Goal: Information Seeking & Learning: Learn about a topic

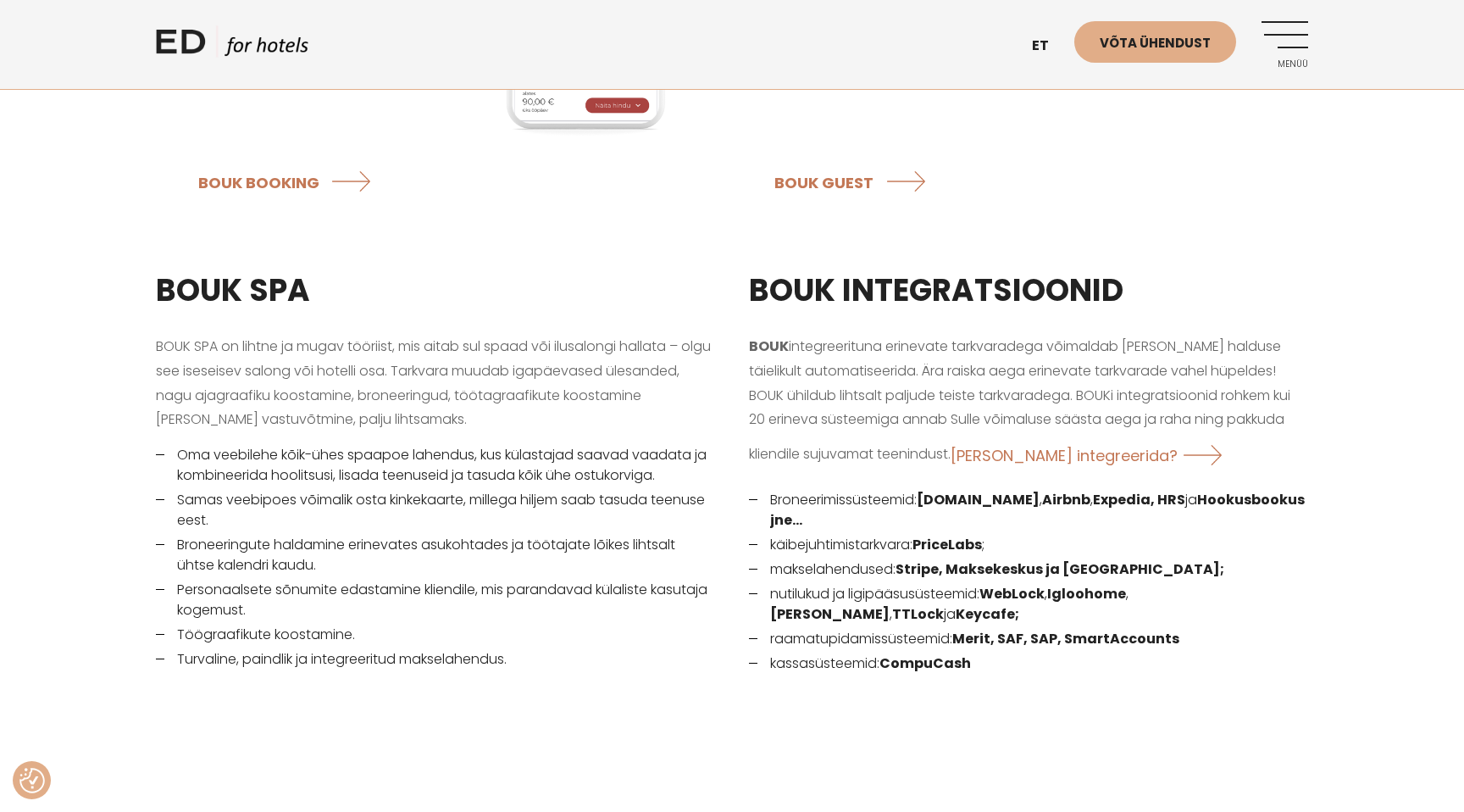
scroll to position [2019, 0]
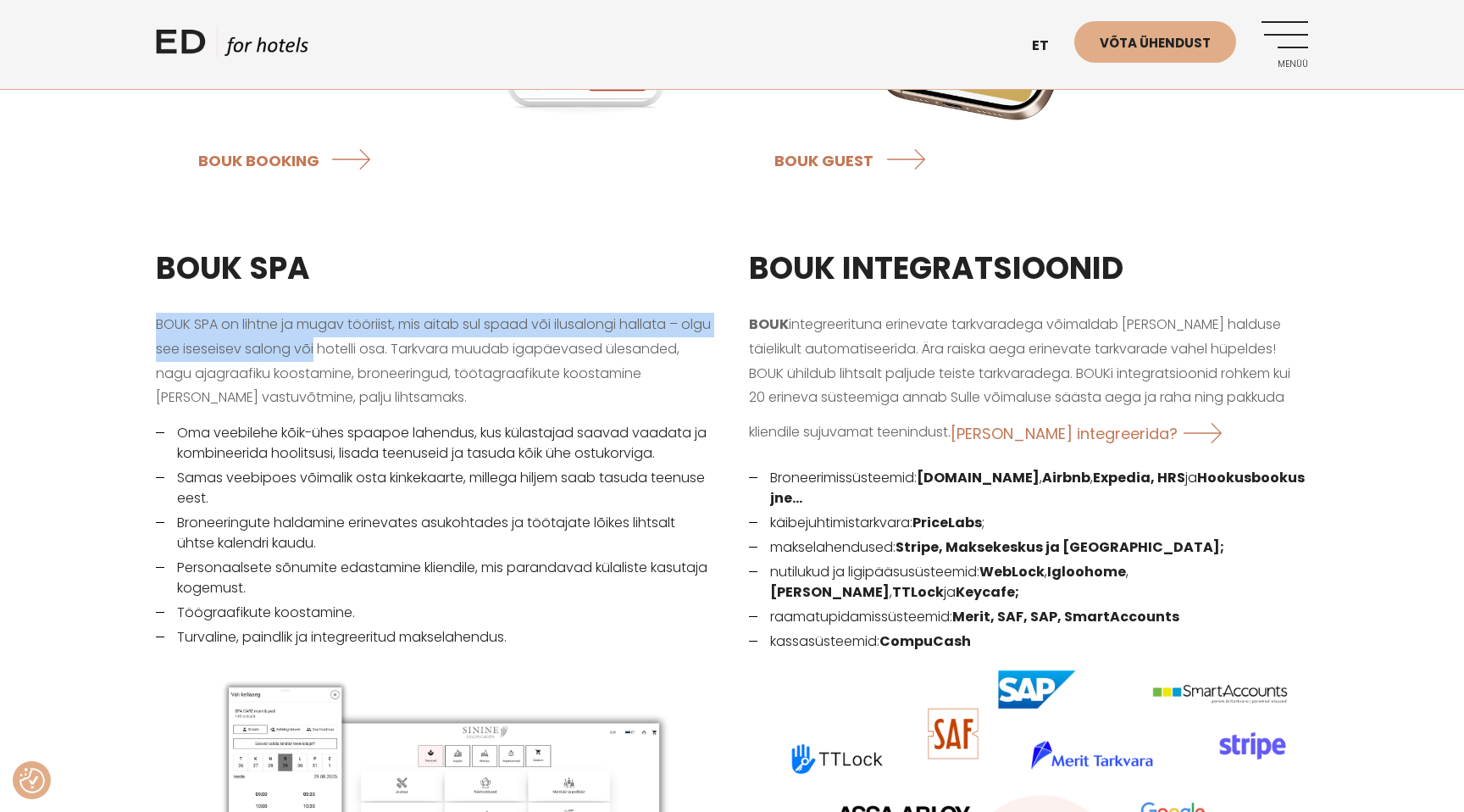
drag, startPoint x: 156, startPoint y: 304, endPoint x: 357, endPoint y: 339, distance: 204.0
click at [354, 337] on p "BOUK SPA on lihtne ja mugav tööriist, mis aitab sul spaad või ilusalongi hallat…" at bounding box center [435, 361] width 559 height 98
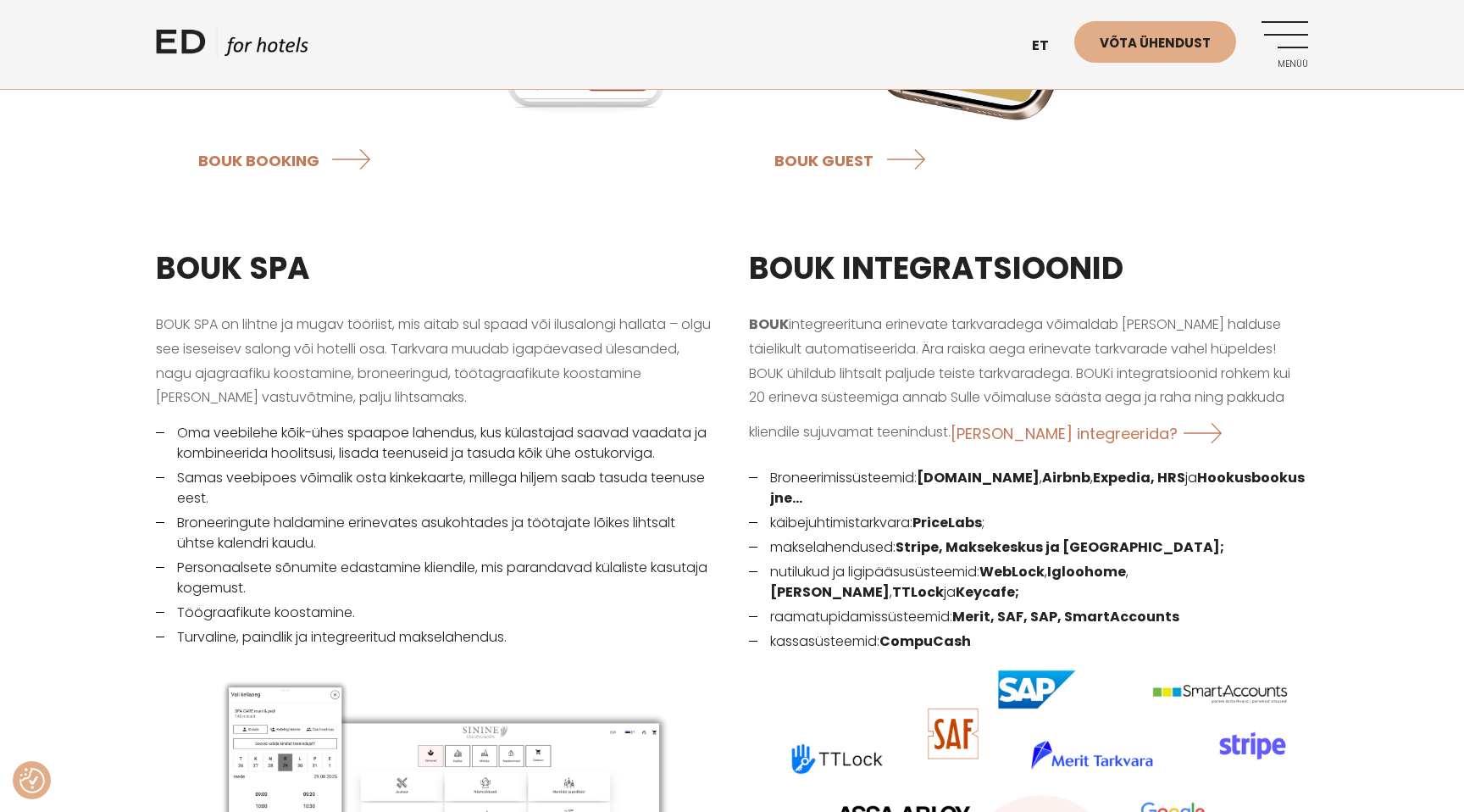
click at [357, 339] on p "BOUK SPA on lihtne ja mugav tööriist, mis aitab sul spaad või ilusalongi hallat…" at bounding box center [435, 361] width 559 height 98
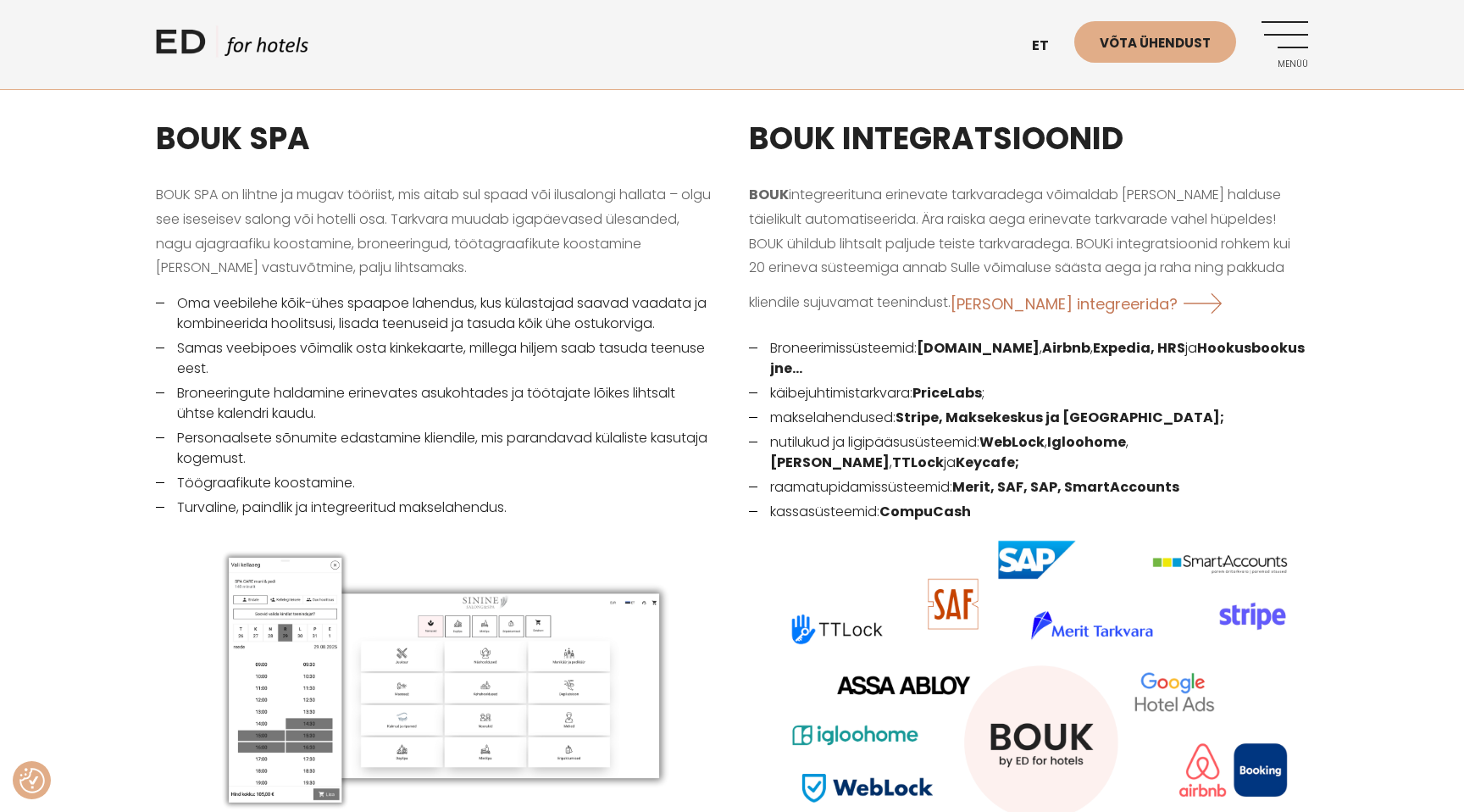
scroll to position [2108, 0]
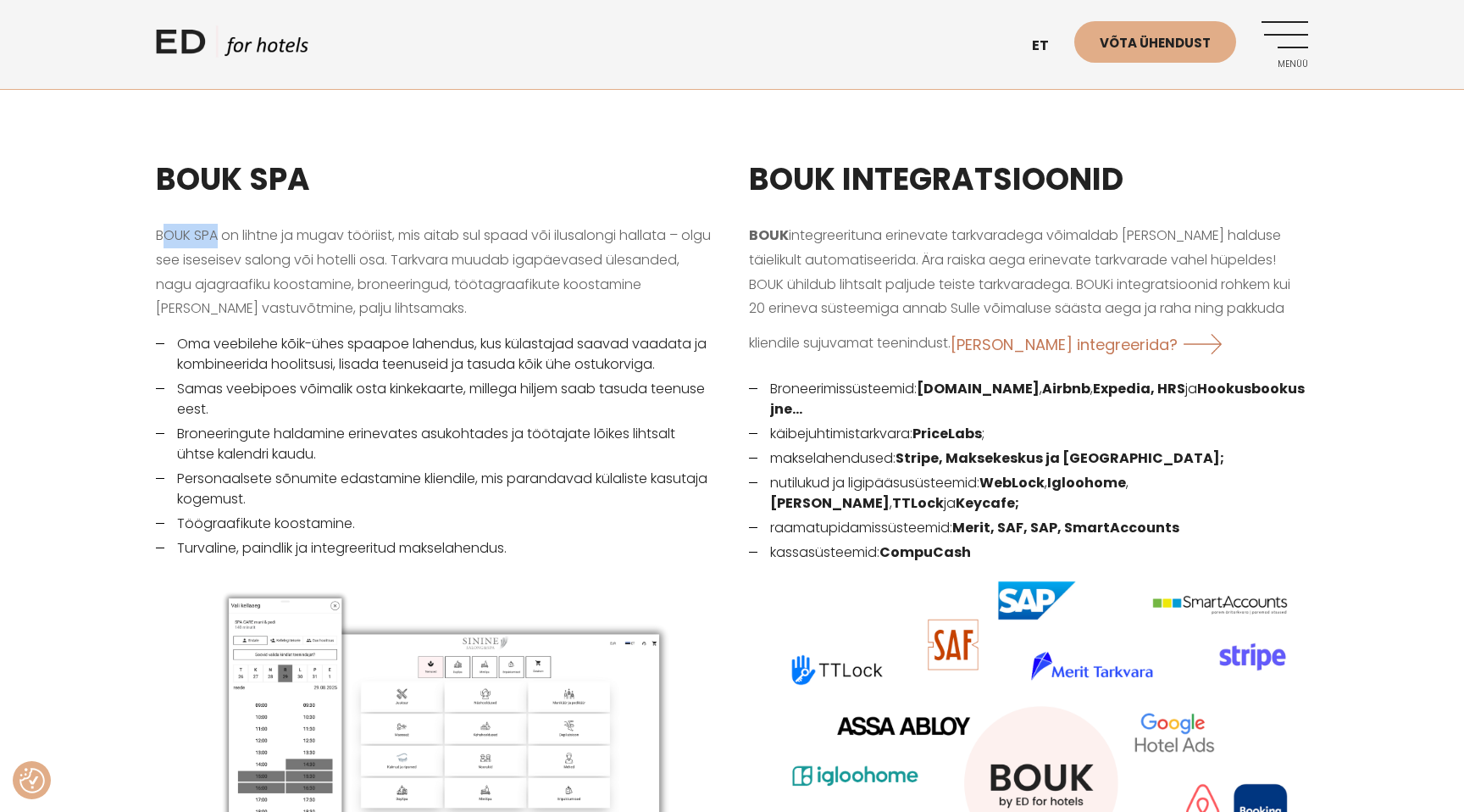
drag, startPoint x: 164, startPoint y: 209, endPoint x: 276, endPoint y: 209, distance: 112.0
click at [230, 223] on p "BOUK SPA on lihtne ja mugav tööriist, mis aitab sul spaad või ilusalongi hallat…" at bounding box center [435, 272] width 559 height 98
click at [300, 223] on p "BOUK SPA on lihtne ja mugav tööriist, mis aitab sul spaad või ilusalongi hallat…" at bounding box center [435, 272] width 559 height 98
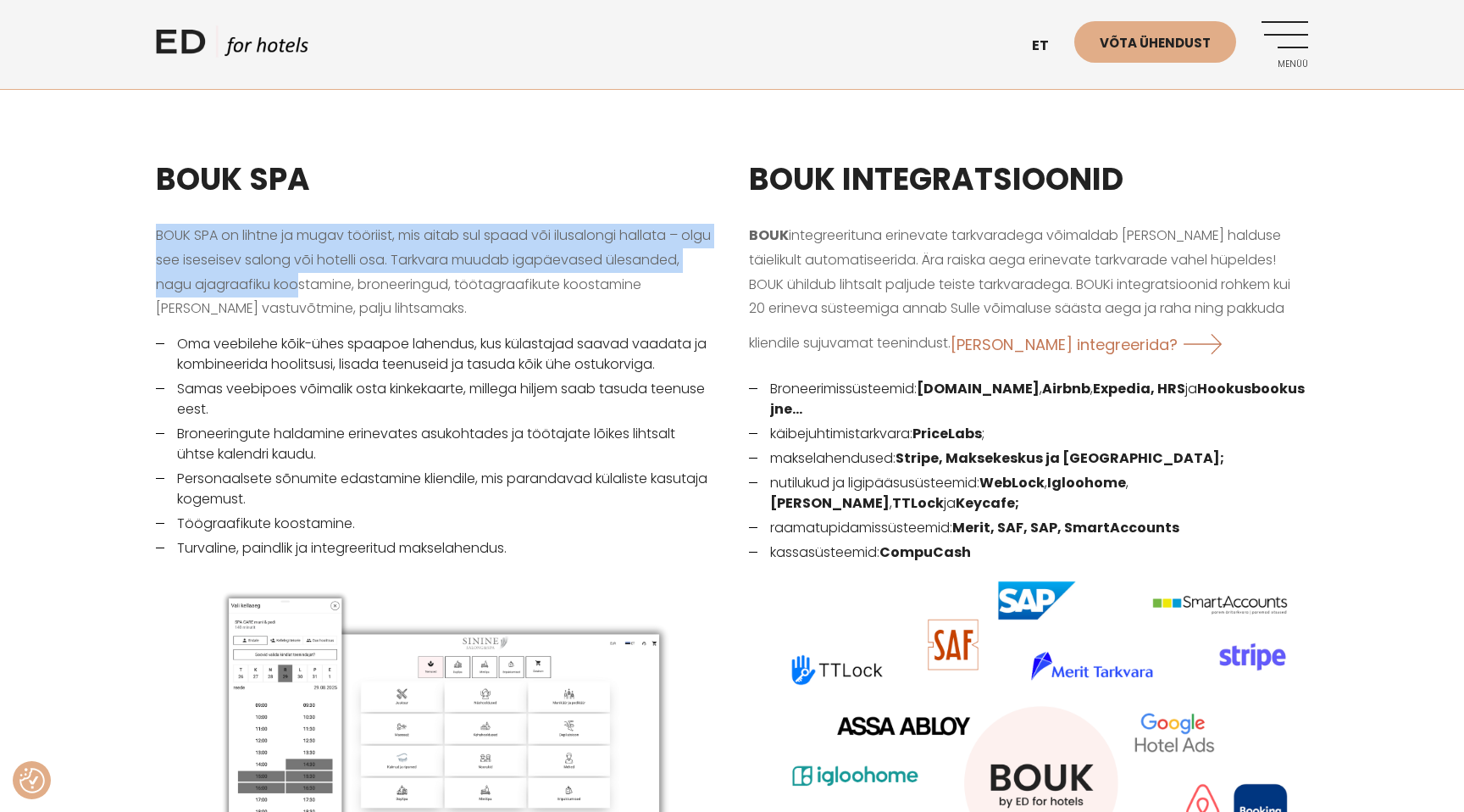
drag, startPoint x: 153, startPoint y: 214, endPoint x: 379, endPoint y: 265, distance: 231.7
click at [379, 265] on div "BOUK SPA BOUK SPA on lihtne ja mugav tööriist, mis aitab sul spaad või ilusalon…" at bounding box center [435, 594] width 593 height 917
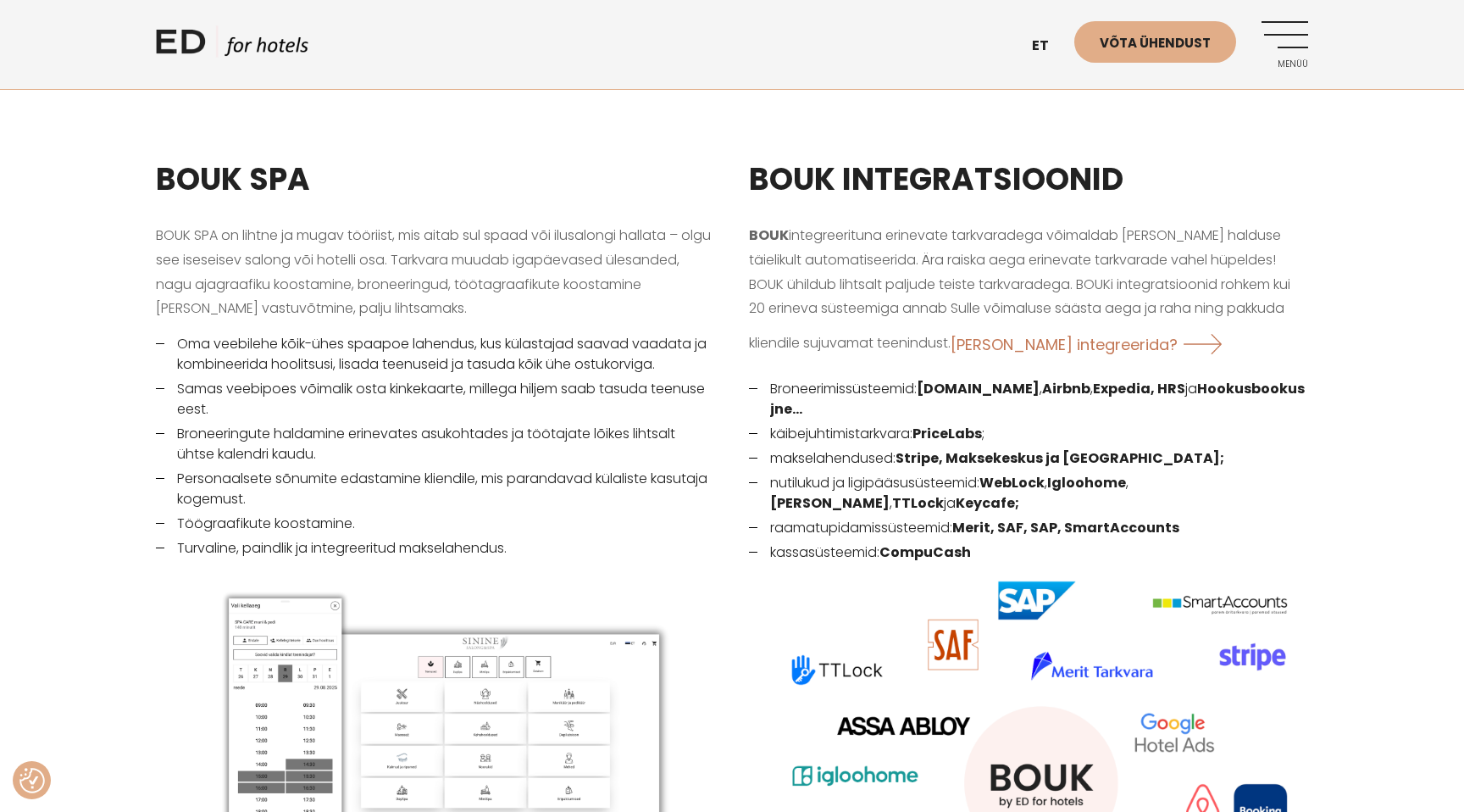
click at [381, 270] on p "BOUK SPA on lihtne ja mugav tööriist, mis aitab sul spaad või ilusalongi hallat…" at bounding box center [435, 272] width 559 height 98
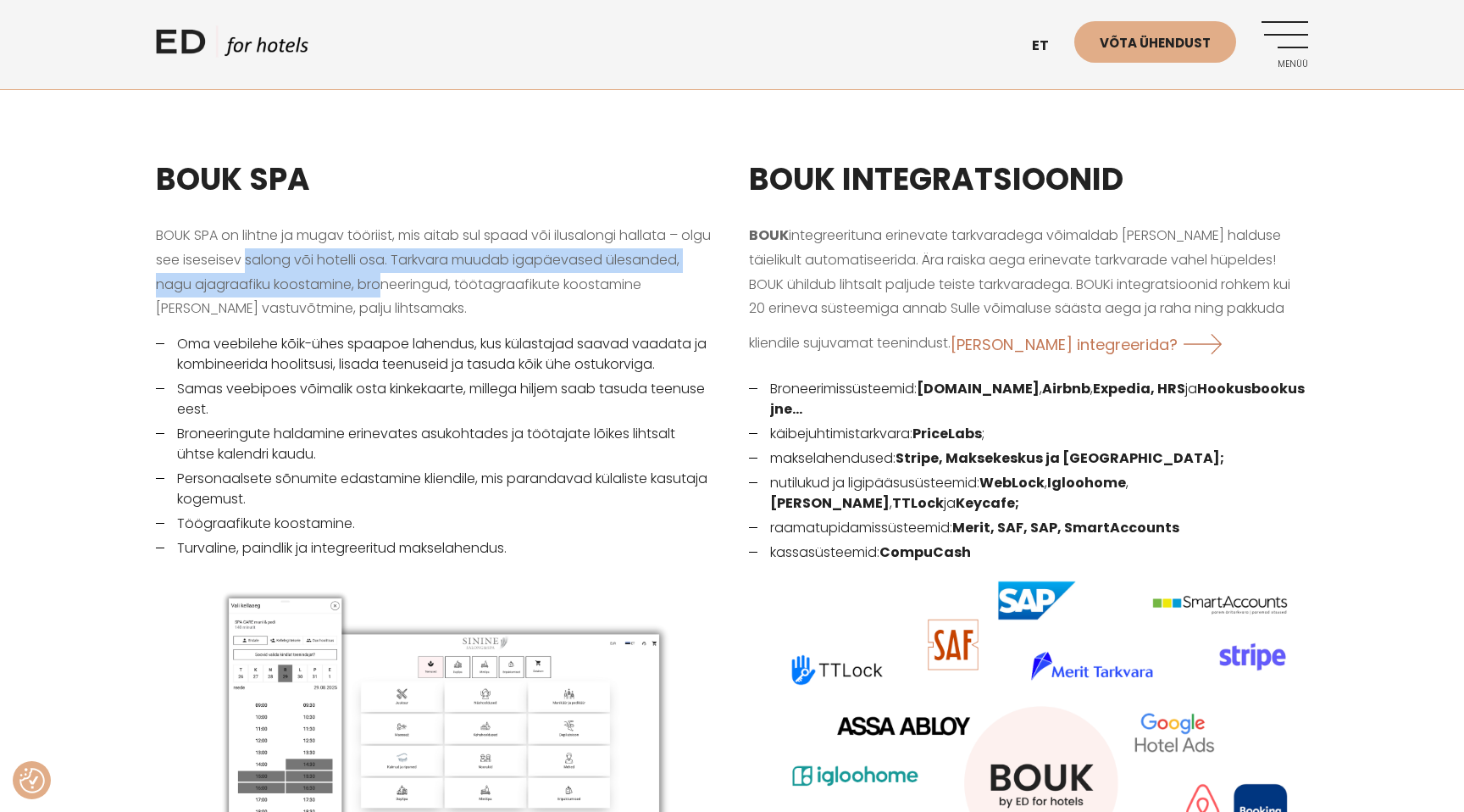
drag, startPoint x: 282, startPoint y: 236, endPoint x: 466, endPoint y: 262, distance: 185.8
click at [465, 261] on p "BOUK SPA on lihtne ja mugav tööriist, mis aitab sul spaad või ilusalongi hallat…" at bounding box center [435, 272] width 559 height 98
click at [466, 262] on p "BOUK SPA on lihtne ja mugav tööriist, mis aitab sul spaad või ilusalongi hallat…" at bounding box center [435, 272] width 559 height 98
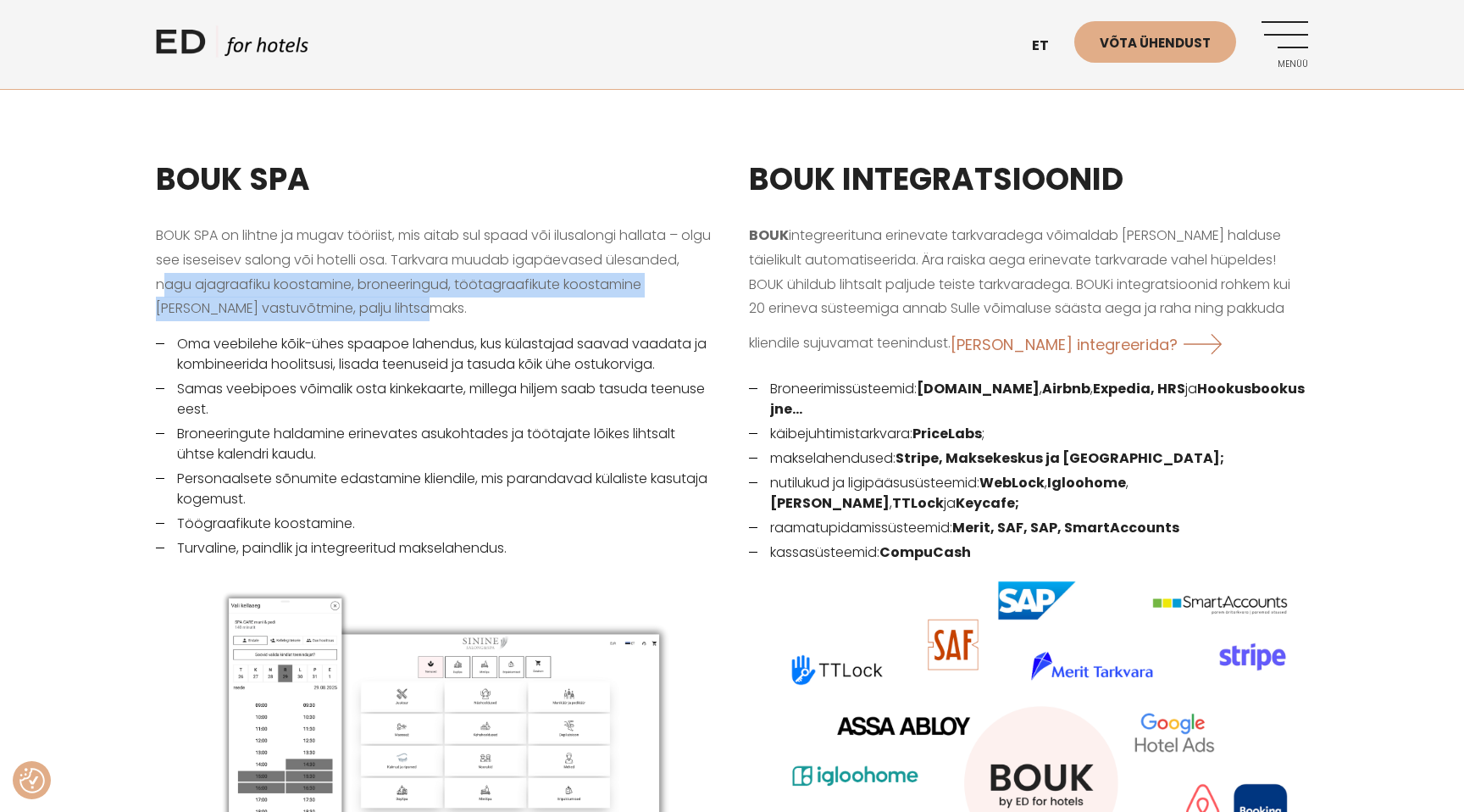
drag, startPoint x: 245, startPoint y: 255, endPoint x: 555, endPoint y: 283, distance: 311.3
click at [555, 282] on p "BOUK SPA on lihtne ja mugav tööriist, mis aitab sul spaad või ilusalongi hallat…" at bounding box center [435, 272] width 559 height 98
click at [555, 283] on p "BOUK SPA on lihtne ja mugav tööriist, mis aitab sul spaad või ilusalongi hallat…" at bounding box center [435, 272] width 559 height 98
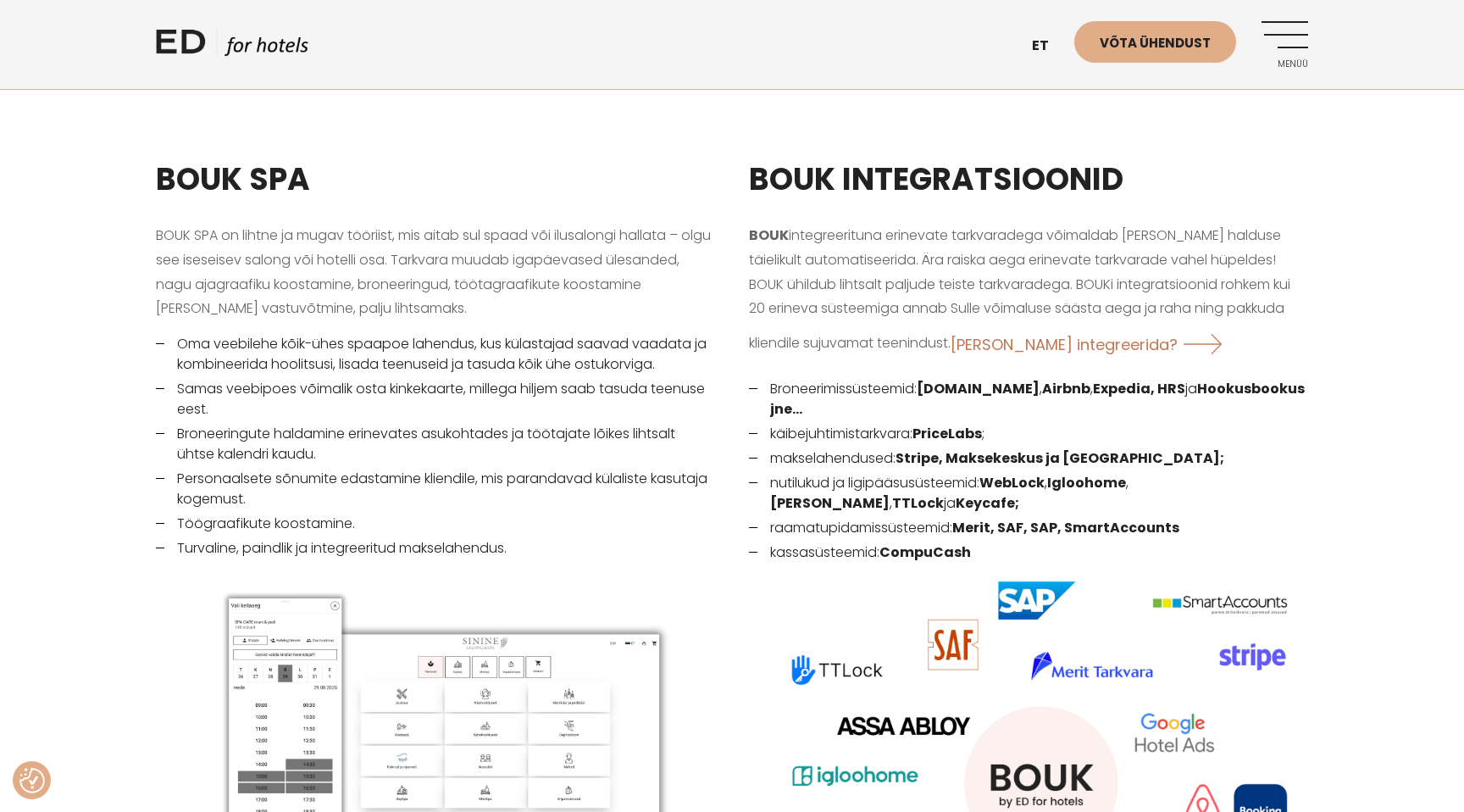
drag, startPoint x: 557, startPoint y: 283, endPoint x: 551, endPoint y: 299, distance: 17.1
click at [551, 299] on p "BOUK SPA on lihtne ja mugav tööriist, mis aitab sul spaad või ilusalongi hallat…" at bounding box center [435, 272] width 559 height 98
click at [552, 299] on p "BOUK SPA on lihtne ja mugav tööriist, mis aitab sul spaad või ilusalongi hallat…" at bounding box center [435, 272] width 559 height 98
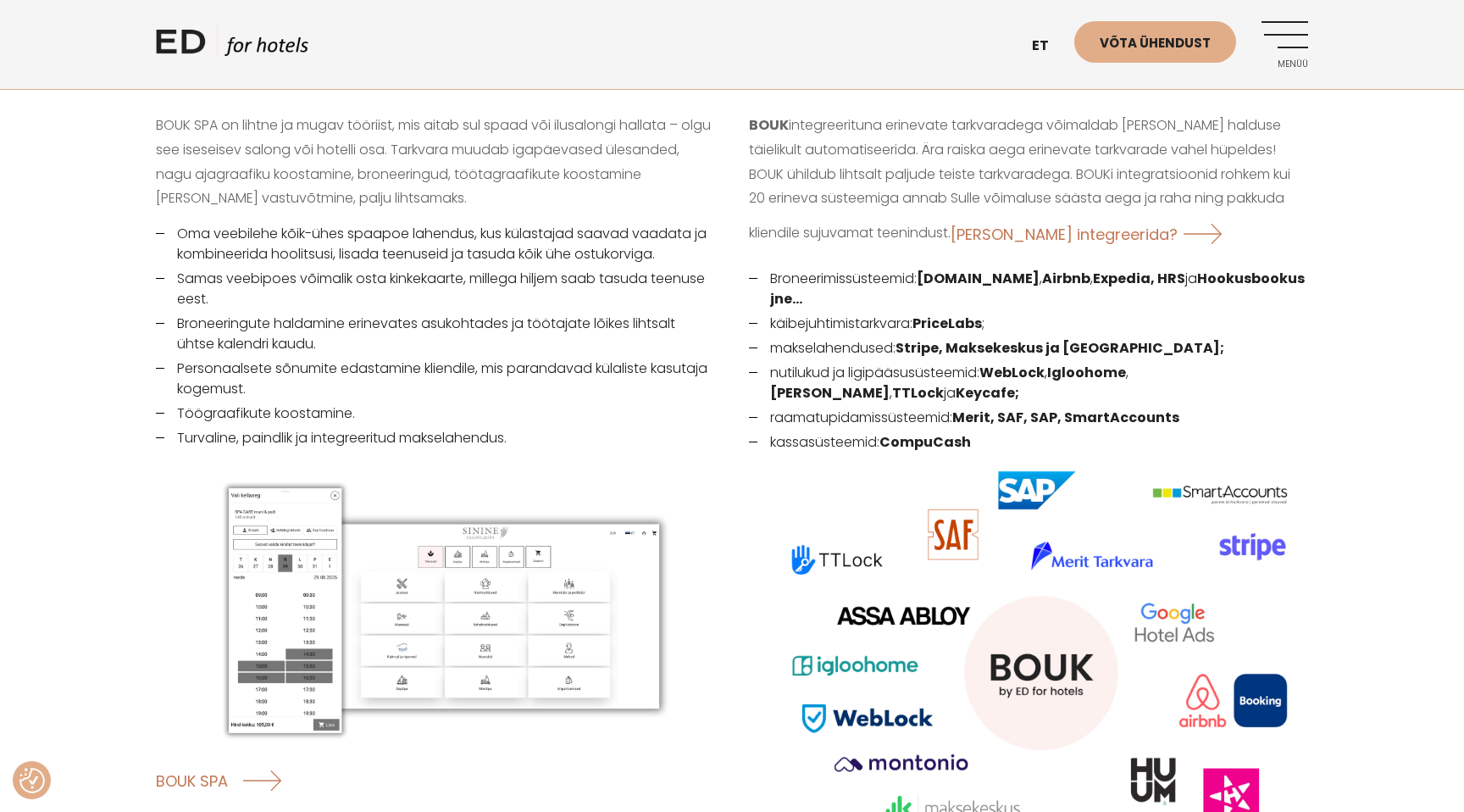
scroll to position [2224, 0]
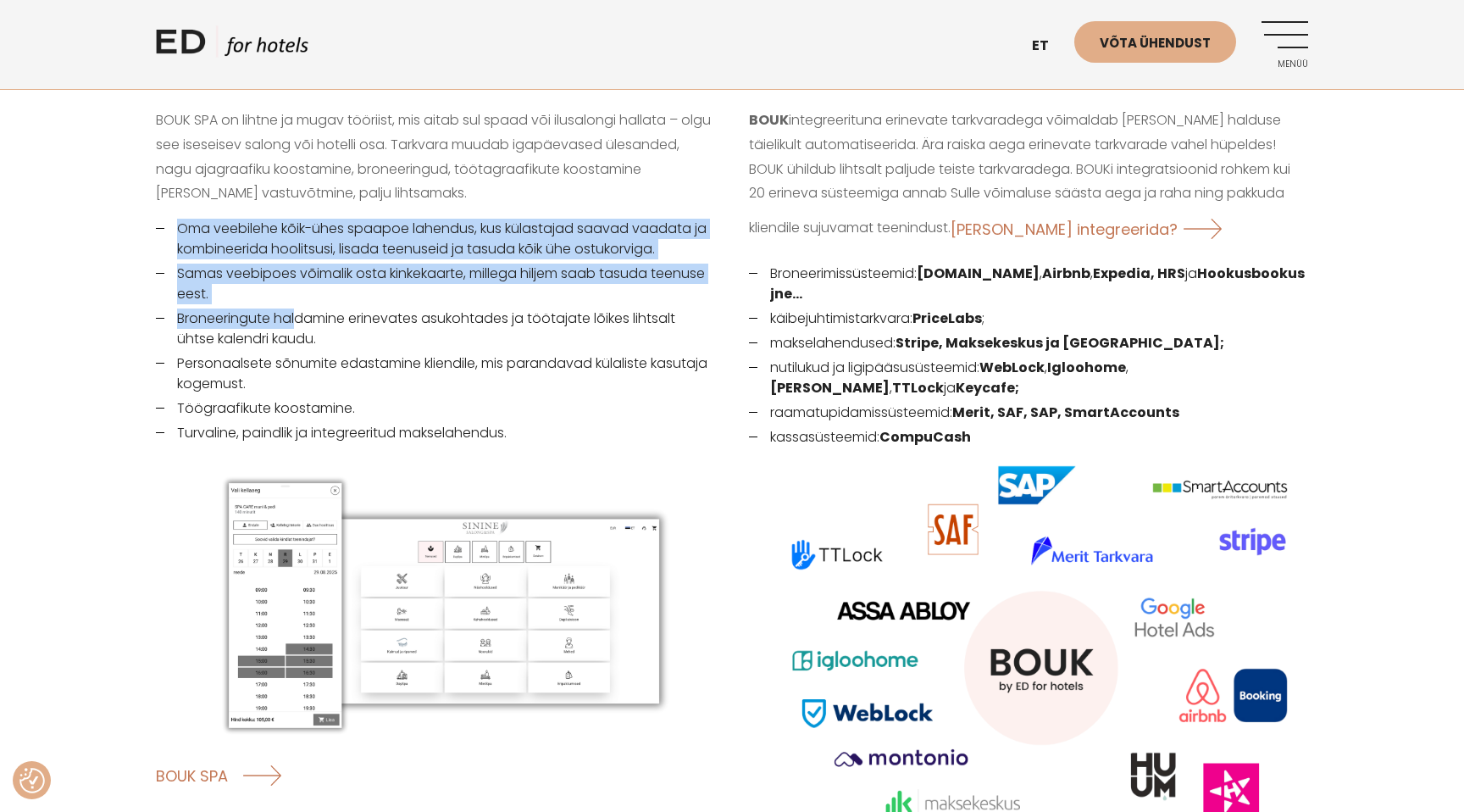
drag, startPoint x: 174, startPoint y: 198, endPoint x: 300, endPoint y: 291, distance: 156.6
click at [300, 287] on ul "Oma veebilehe kõik-ühes spaapoe lahendus, kus külastajad saavad vaadata ja komb…" at bounding box center [435, 331] width 559 height 224
click at [300, 308] on li "Broneeringute haldamine erinevates asukohtades ja töötajate lõikes lihtsalt üht…" at bounding box center [435, 329] width 559 height 41
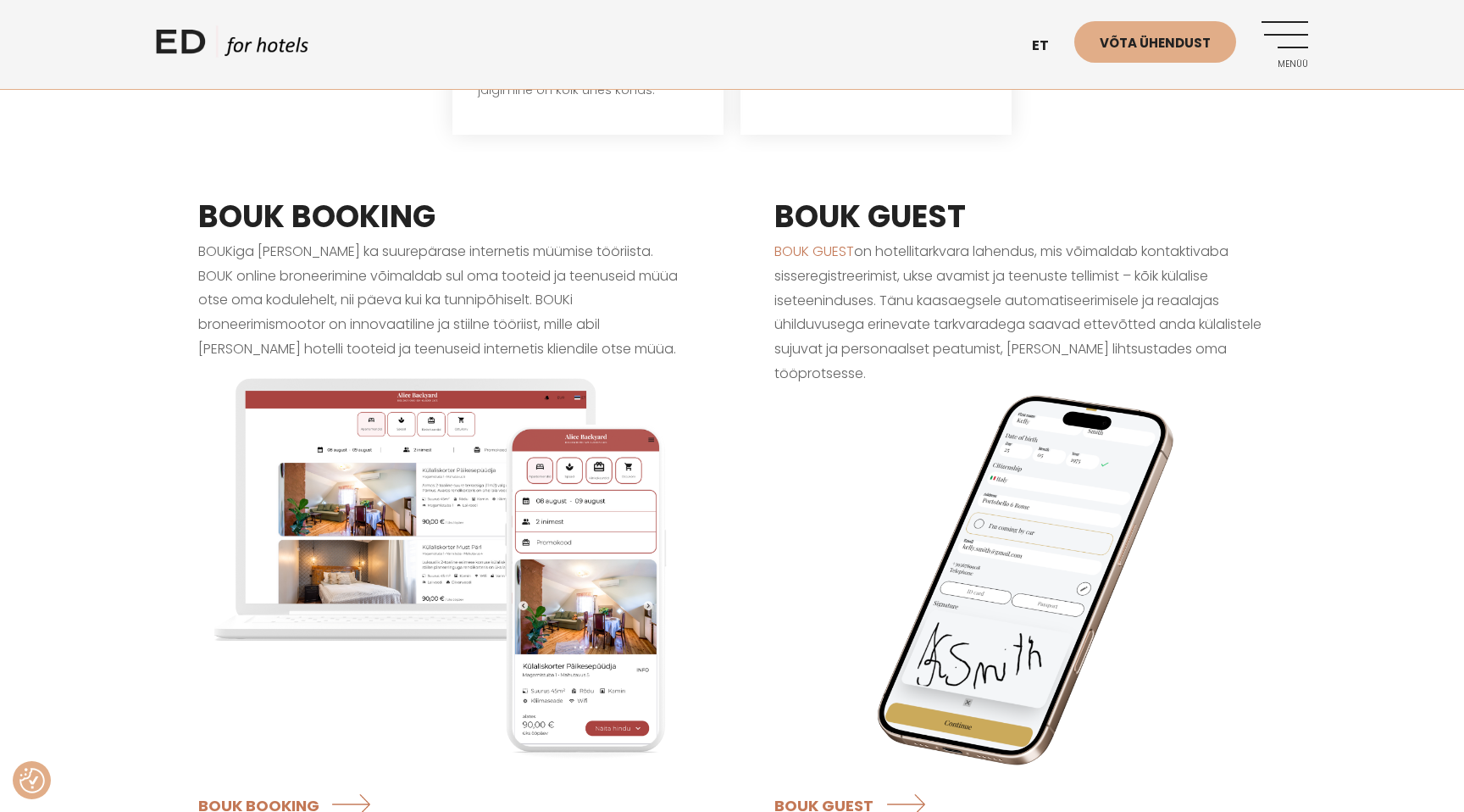
scroll to position [1221, 0]
